Goal: Task Accomplishment & Management: Use online tool/utility

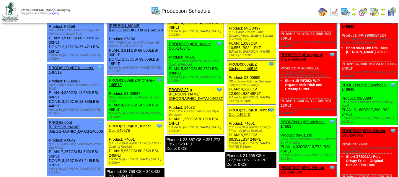
scroll to position [266, 0]
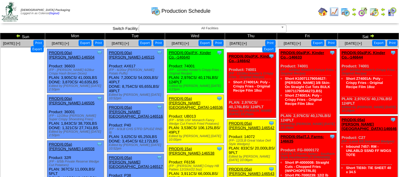
click at [21, 37] on img at bounding box center [18, 35] width 5 height 5
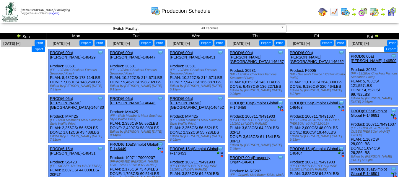
click at [264, 43] on button "Export" at bounding box center [265, 43] width 13 height 6
click at [322, 44] on button "Export" at bounding box center [326, 43] width 13 height 6
drag, startPoint x: 291, startPoint y: 15, endPoint x: 291, endPoint y: 20, distance: 5.3
click at [291, 15] on div "Production Schedule" at bounding box center [180, 9] width 229 height 16
click at [384, 46] on button "Export" at bounding box center [390, 49] width 13 height 6
